Goal: Check status: Check status

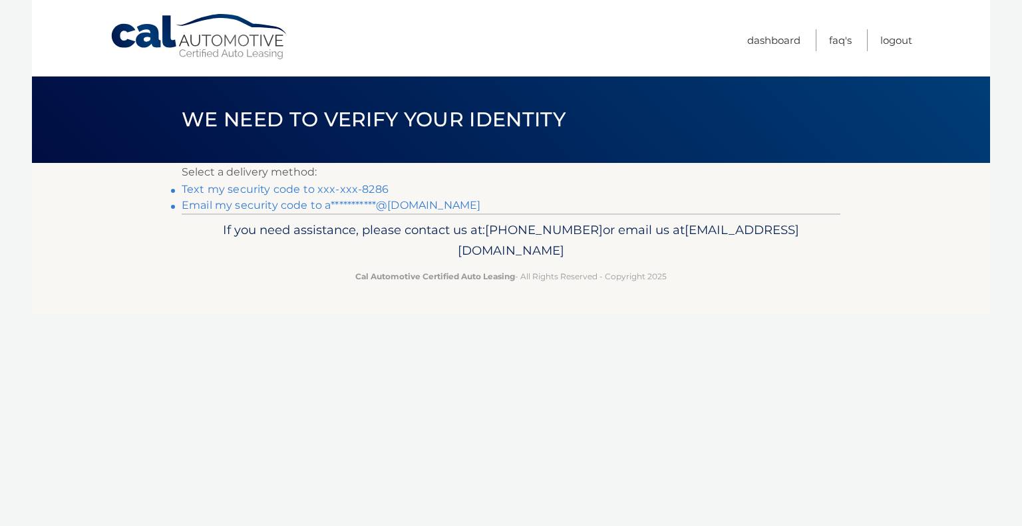
click at [331, 185] on link "Text my security code to xxx-xxx-8286" at bounding box center [285, 189] width 207 height 13
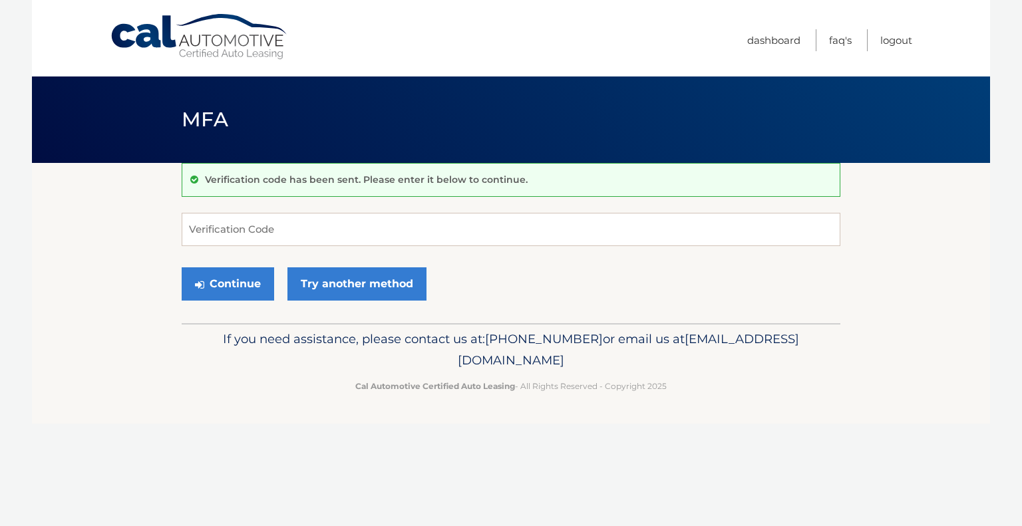
click at [315, 228] on input "Verification Code" at bounding box center [511, 229] width 659 height 33
type input "105443"
click at [243, 282] on button "Continue" at bounding box center [228, 283] width 92 height 33
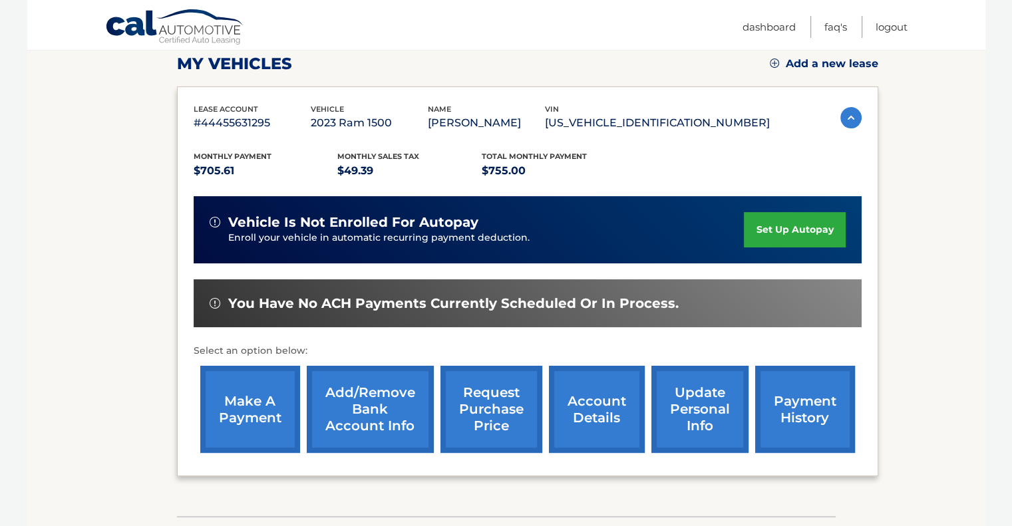
scroll to position [196, 0]
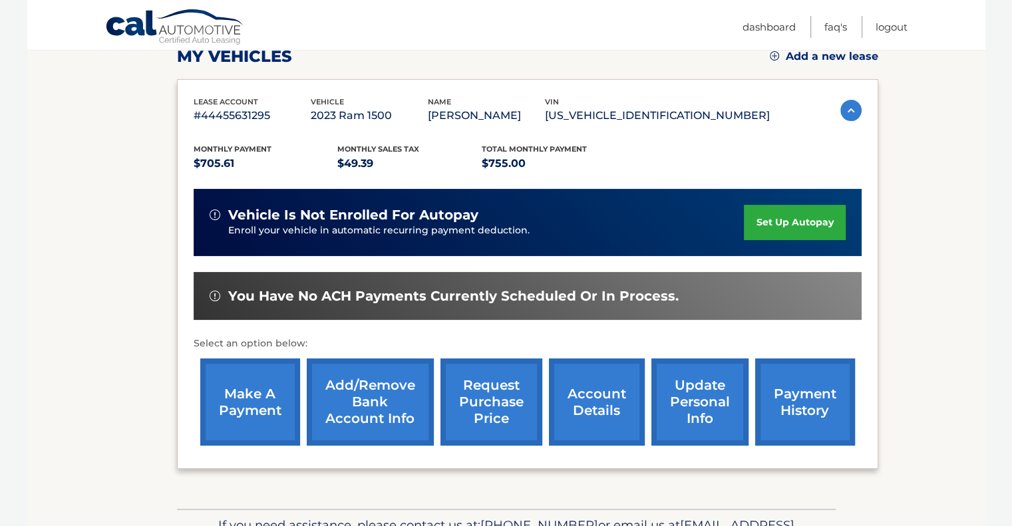
click at [510, 408] on link "request purchase price" at bounding box center [491, 402] width 102 height 87
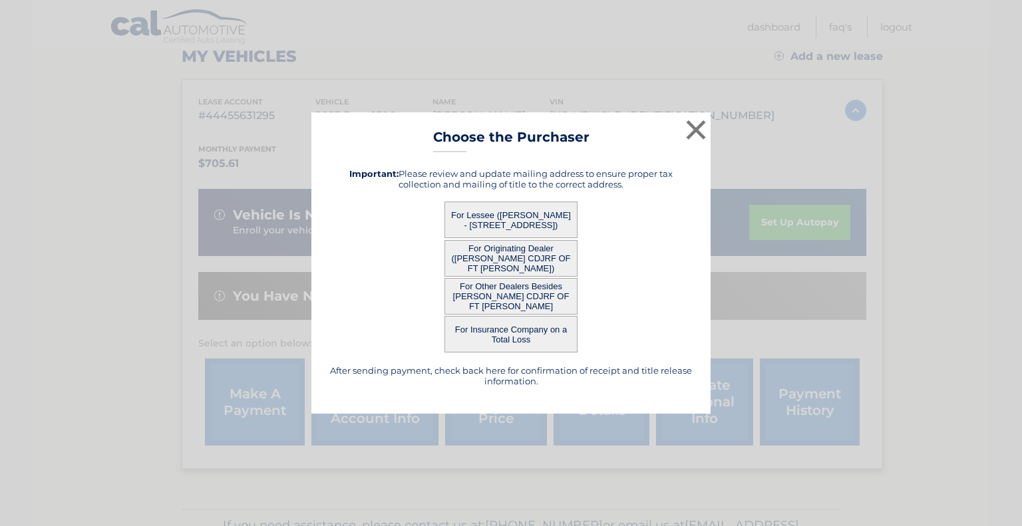
click at [514, 297] on button "For Other Dealers Besides ARRIGO CDJRF OF FT PIERCE" at bounding box center [510, 296] width 133 height 37
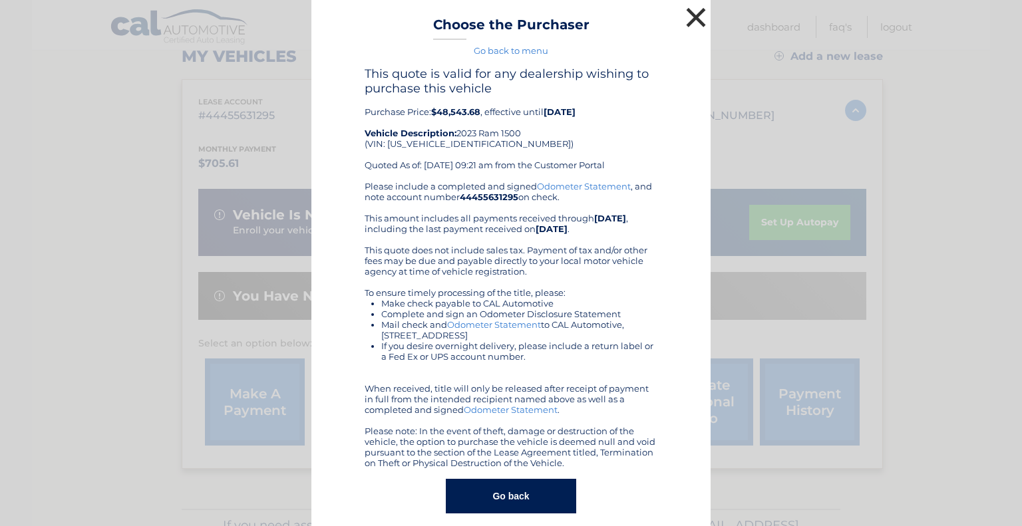
click at [693, 21] on button "×" at bounding box center [696, 17] width 27 height 27
